Goal: Task Accomplishment & Management: Manage account settings

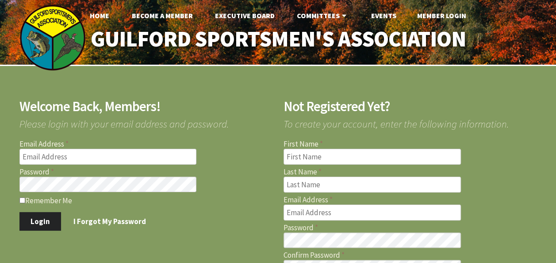
click at [36, 156] on input "Email Address" at bounding box center [107, 157] width 177 height 16
type input "briank7212@gmail.com"
click at [41, 218] on button "Login" at bounding box center [40, 221] width 42 height 19
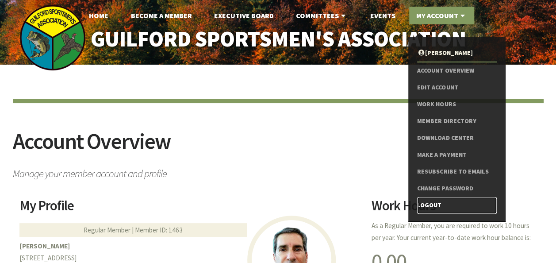
click at [424, 203] on link "Logout" at bounding box center [456, 205] width 79 height 17
